Goal: Find specific page/section

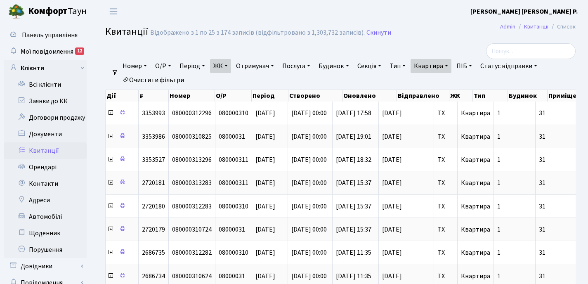
select select "25"
click at [451, 63] on link "Квартира" at bounding box center [430, 66] width 41 height 14
type input "3"
type input "10"
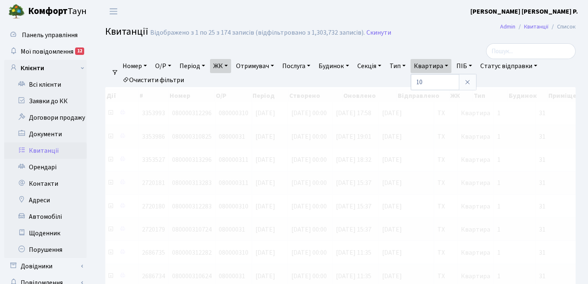
click at [230, 65] on link "ЖК" at bounding box center [220, 66] width 21 height 14
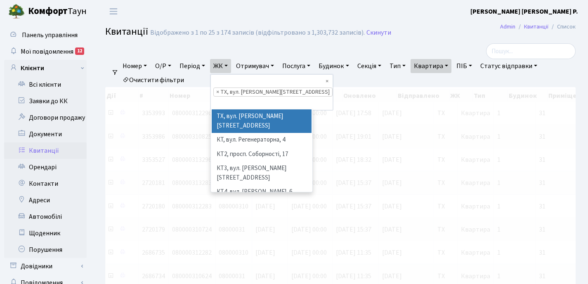
scroll to position [5, 0]
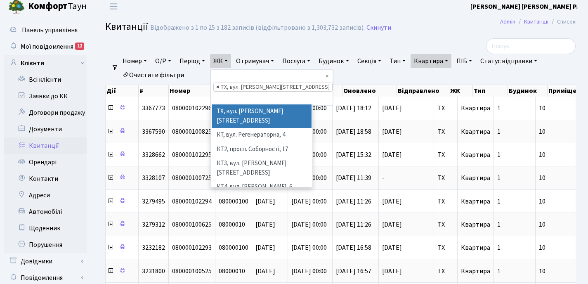
click at [219, 83] on span "×" at bounding box center [217, 87] width 3 height 8
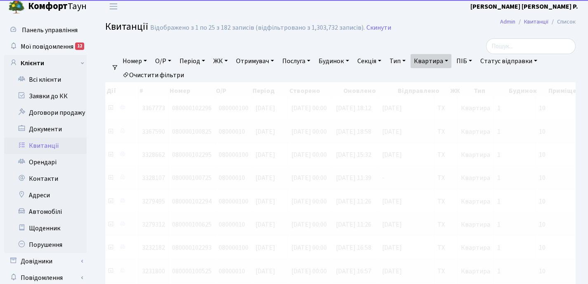
click at [229, 61] on link "ЖК" at bounding box center [220, 61] width 21 height 14
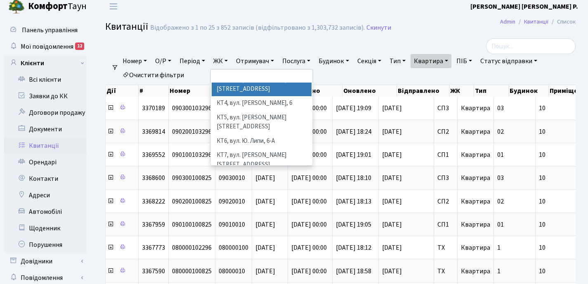
scroll to position [69, 0]
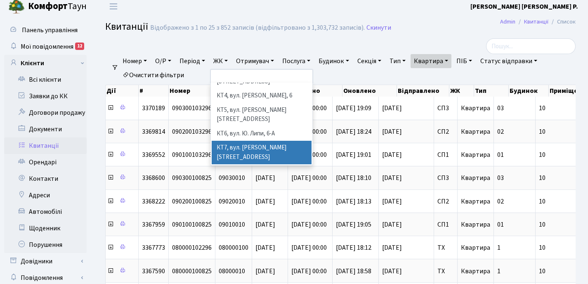
click at [243, 141] on li "КТ7, вул. [PERSON_NAME][STREET_ADDRESS]" at bounding box center [262, 153] width 100 height 24
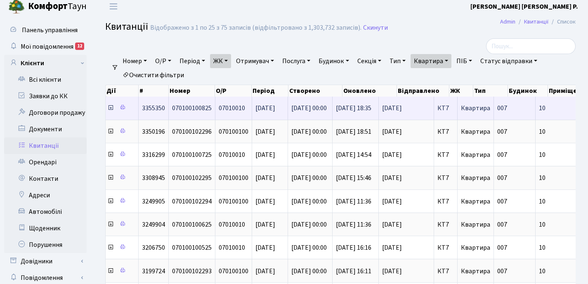
click at [110, 109] on icon at bounding box center [110, 107] width 7 height 7
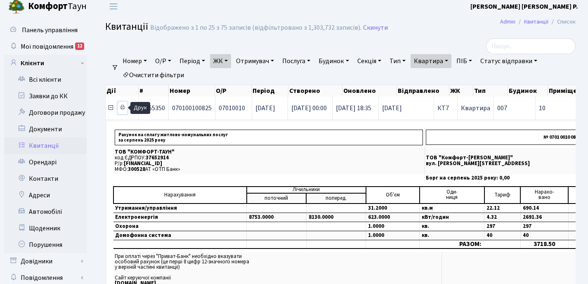
click at [122, 108] on icon at bounding box center [123, 107] width 6 height 6
